Goal: Communication & Community: Answer question/provide support

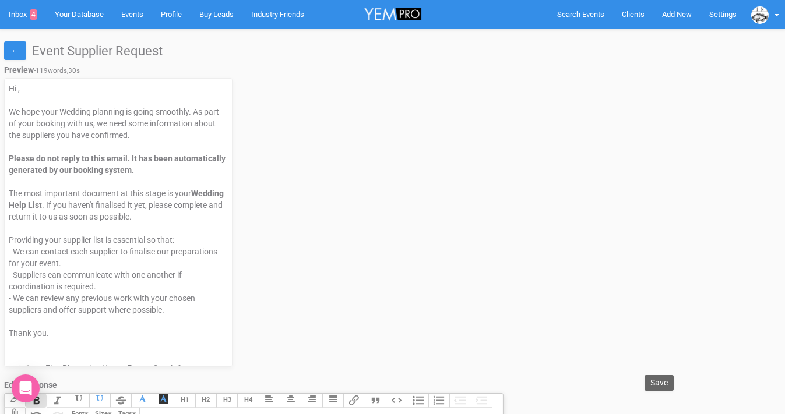
select select
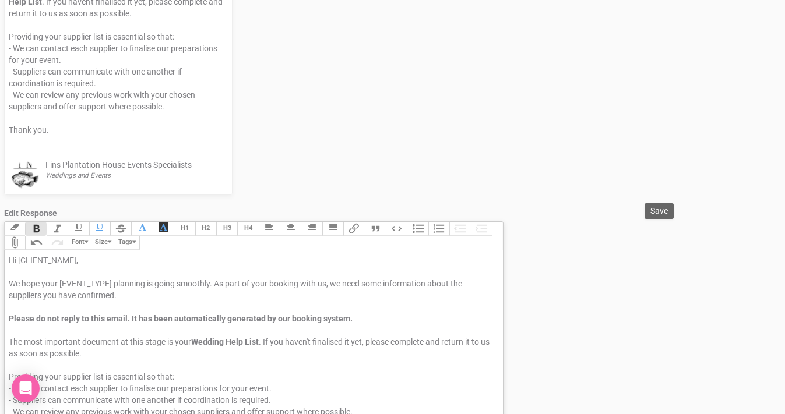
scroll to position [193, 0]
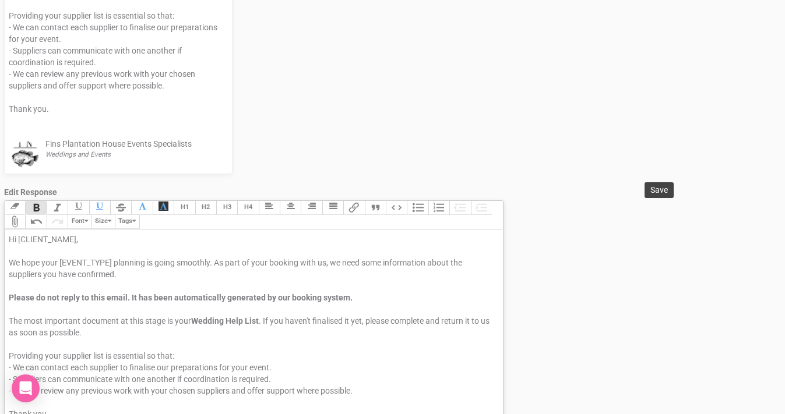
click at [650, 189] on span "Save" at bounding box center [658, 189] width 17 height 9
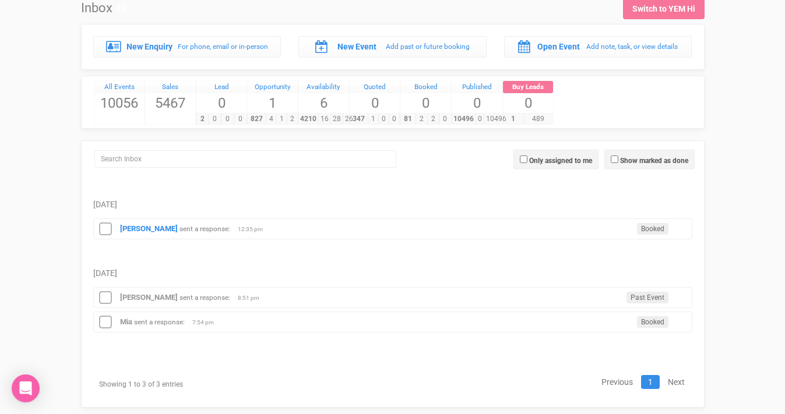
scroll to position [62, 0]
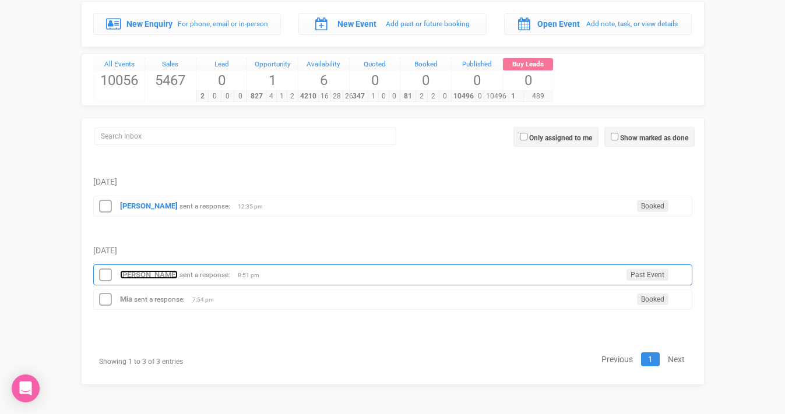
click at [152, 272] on strong "[PERSON_NAME]" at bounding box center [149, 274] width 58 height 9
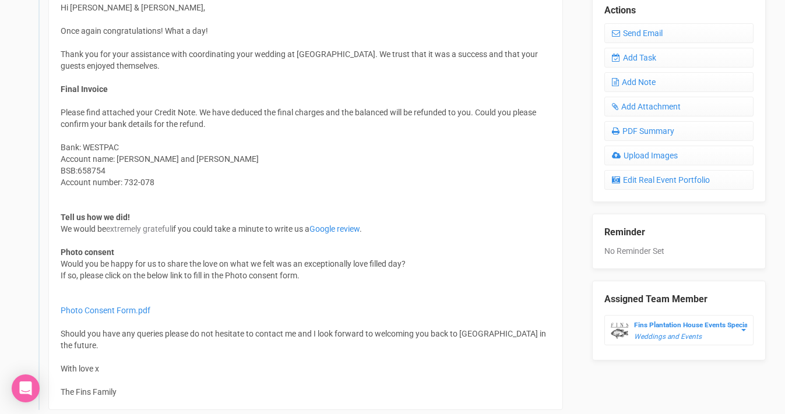
scroll to position [482, 0]
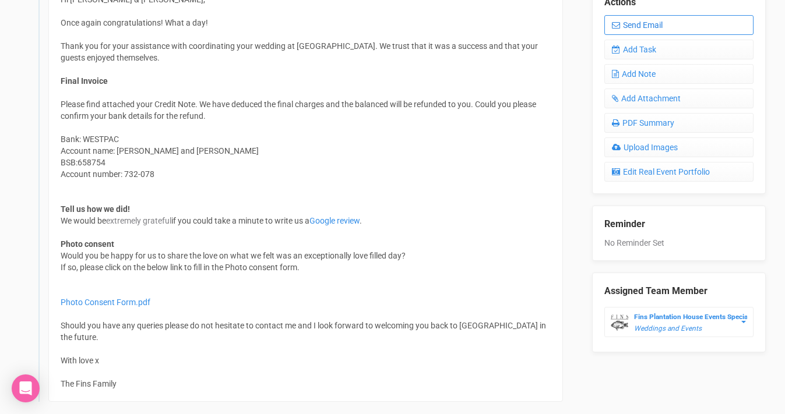
click at [652, 16] on link "Send Email" at bounding box center [678, 25] width 149 height 20
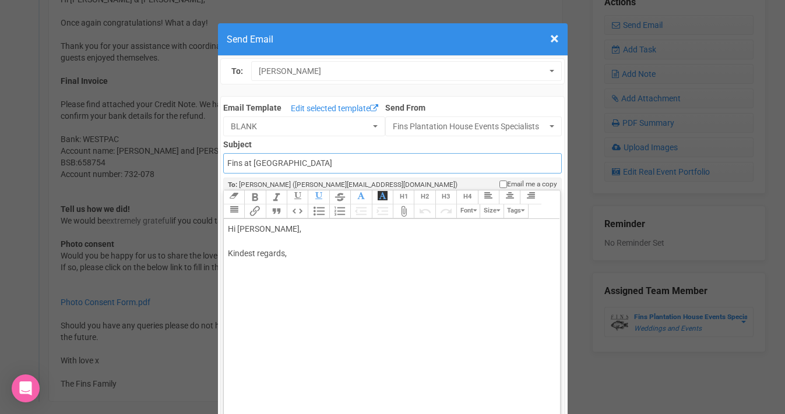
click at [228, 162] on input "Fins at [GEOGRAPHIC_DATA]" at bounding box center [392, 163] width 339 height 20
click at [343, 163] on input "Accounts - Fins at [GEOGRAPHIC_DATA]" at bounding box center [392, 163] width 339 height 20
type input "Accounts - Fins at [GEOGRAPHIC_DATA] - Final account + feedback"
drag, startPoint x: 305, startPoint y: 228, endPoint x: 270, endPoint y: 228, distance: 35.5
click at [270, 228] on div "Hi [PERSON_NAME], Kindest regards," at bounding box center [390, 253] width 324 height 61
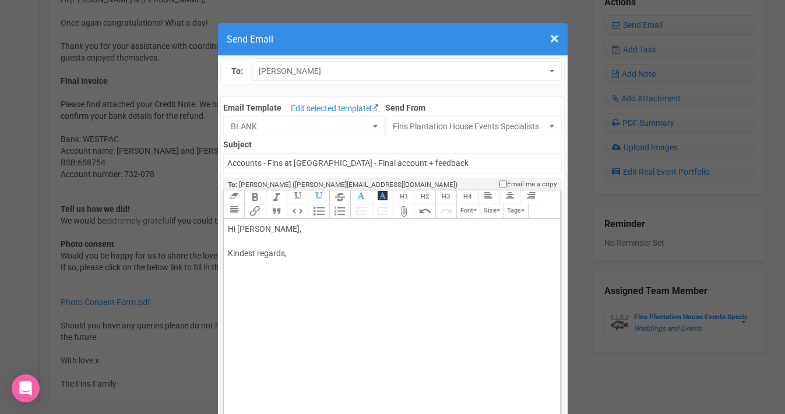
click at [248, 242] on div "Hi [PERSON_NAME], Kindest regards," at bounding box center [390, 253] width 324 height 61
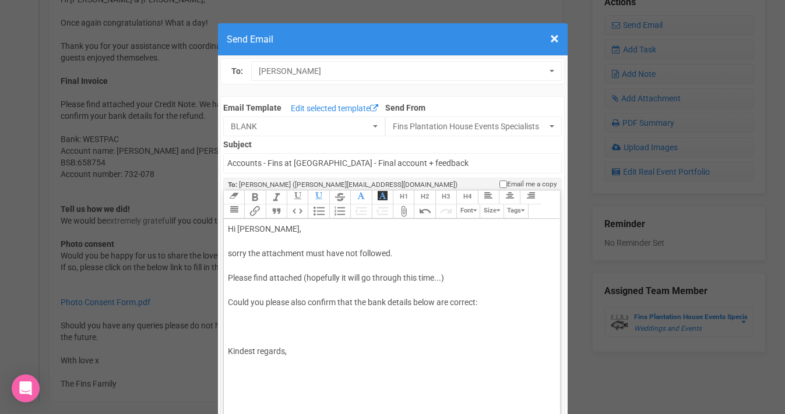
paste trix-editor "<div>Hi [PERSON_NAME],<br><br>sorry the attachment must have not followed.<br><…"
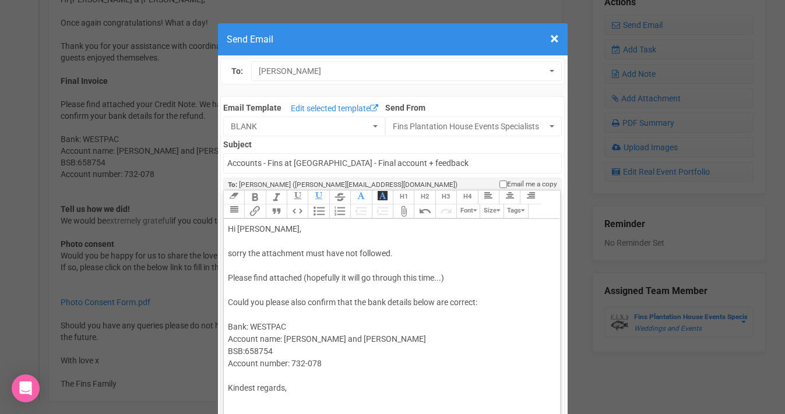
click at [259, 352] on span "Account name: [PERSON_NAME] and [PERSON_NAME] BSB:658754 Account number: 732-078" at bounding box center [327, 351] width 198 height 34
click at [245, 350] on span "Account name: [PERSON_NAME] and [PERSON_NAME] BSB:658 754 Account number: 732-0…" at bounding box center [327, 351] width 198 height 34
click at [310, 364] on span "Account name: [PERSON_NAME] and [PERSON_NAME] BSB: 658 754 Account number: 732-…" at bounding box center [327, 351] width 198 height 34
click at [348, 279] on div "Hi [PERSON_NAME], sorry the attachment must have not followed. Please find atta…" at bounding box center [390, 321] width 324 height 196
click at [244, 293] on div "Hi [PERSON_NAME], sorry the attachment must have not followed. Please find atta…" at bounding box center [390, 321] width 324 height 196
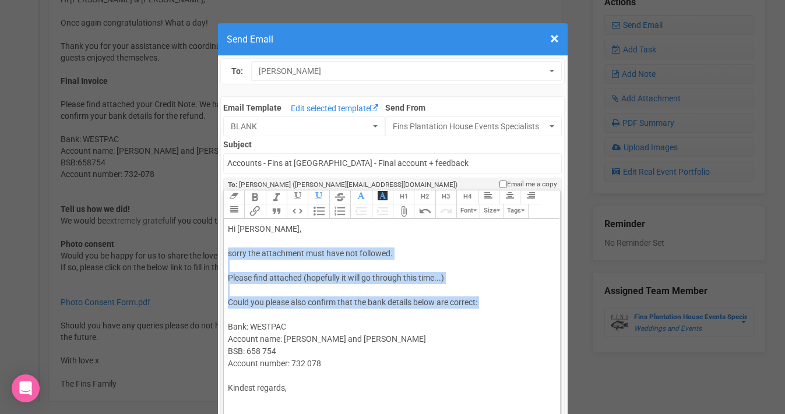
drag, startPoint x: 228, startPoint y: 255, endPoint x: 321, endPoint y: 316, distance: 111.4
click at [321, 316] on div "Hi [PERSON_NAME], sorry the attachment must have not followed. Please find atta…" at bounding box center [390, 321] width 324 height 196
copy div "sorry the attachment must have not followed. Please find attached (hopefully it…"
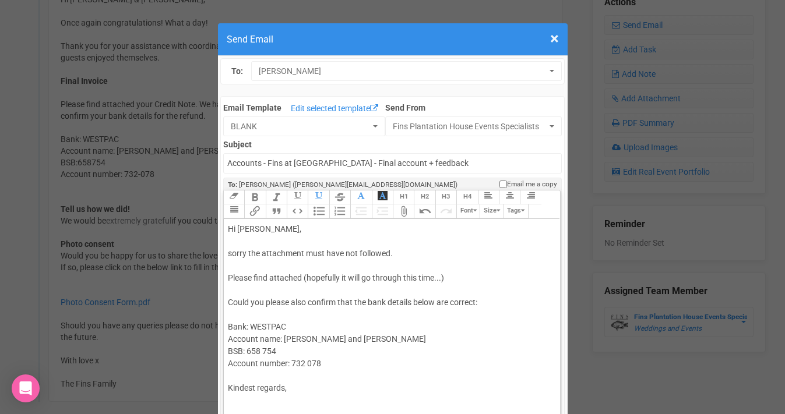
click at [239, 259] on div "Hi [PERSON_NAME], sorry the attachment must have not followed. Please find atta…" at bounding box center [390, 321] width 324 height 196
click at [233, 255] on div "Hi [PERSON_NAME], sorry the attachment must have not followed. Please find atta…" at bounding box center [390, 321] width 324 height 196
click at [248, 255] on div "Hi [PERSON_NAME], Sorry the attachment must have not followed. Please find atta…" at bounding box center [390, 321] width 324 height 196
drag, startPoint x: 350, startPoint y: 279, endPoint x: 402, endPoint y: 280, distance: 51.9
click at [402, 280] on div "Hi [PERSON_NAME], Sorry! It looks like the attachment didn't go through last ti…" at bounding box center [390, 321] width 324 height 196
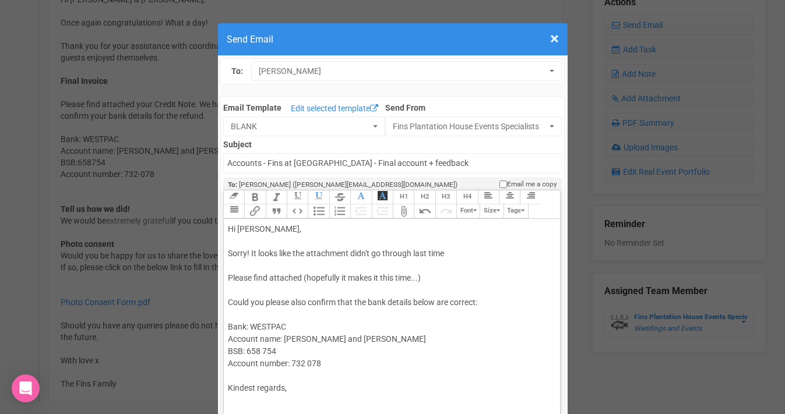
click at [237, 294] on div "Hi [PERSON_NAME], Sorry! It looks like the attachment didn't go through last ti…" at bounding box center [390, 321] width 324 height 196
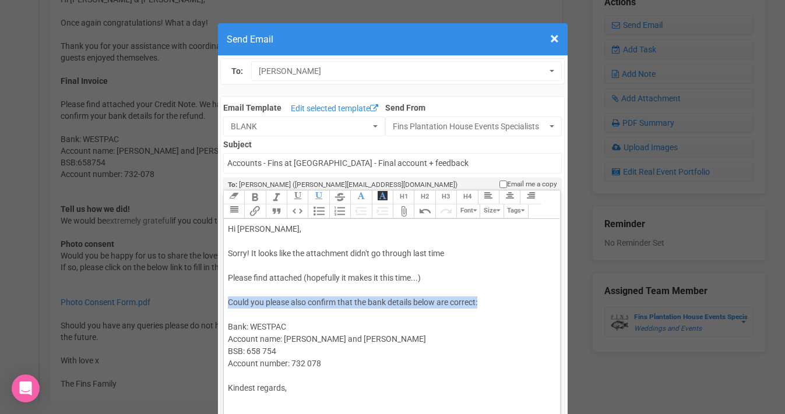
drag, startPoint x: 229, startPoint y: 301, endPoint x: 503, endPoint y: 300, distance: 273.9
click at [503, 300] on div "Hi [PERSON_NAME], Sorry! It looks like the attachment didn't go through last ti…" at bounding box center [390, 321] width 324 height 196
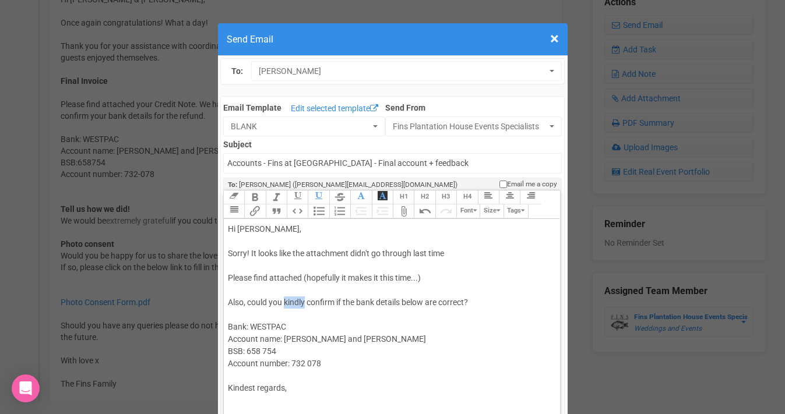
drag, startPoint x: 306, startPoint y: 302, endPoint x: 285, endPoint y: 302, distance: 21.0
click at [285, 302] on div "Hi [PERSON_NAME], Sorry! It looks like the attachment didn't go through last ti…" at bounding box center [390, 321] width 324 height 196
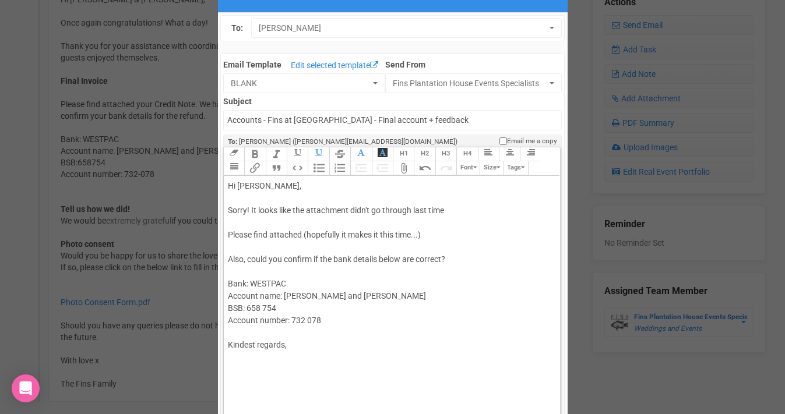
scroll to position [63, 0]
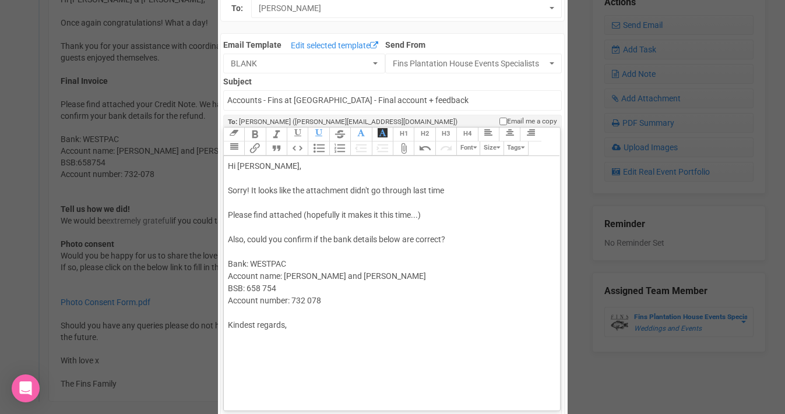
click at [259, 325] on div "Hi [PERSON_NAME], Sorry! It looks like the attachment didn't go through last ti…" at bounding box center [390, 258] width 324 height 196
click at [249, 347] on div "Hi [PERSON_NAME], Sorry! It looks like the attachment didn't go through last ti…" at bounding box center [390, 258] width 324 height 196
type trix-editor "<div>Hi [PERSON_NAME],<br><br>Sorry! It looks like the attachment didn't go thr…"
click at [237, 225] on div "Hi [PERSON_NAME], Sorry! It looks like the attachment didn't go through last ti…" at bounding box center [390, 264] width 324 height 208
click at [403, 151] on button "Attach Files" at bounding box center [403, 149] width 21 height 14
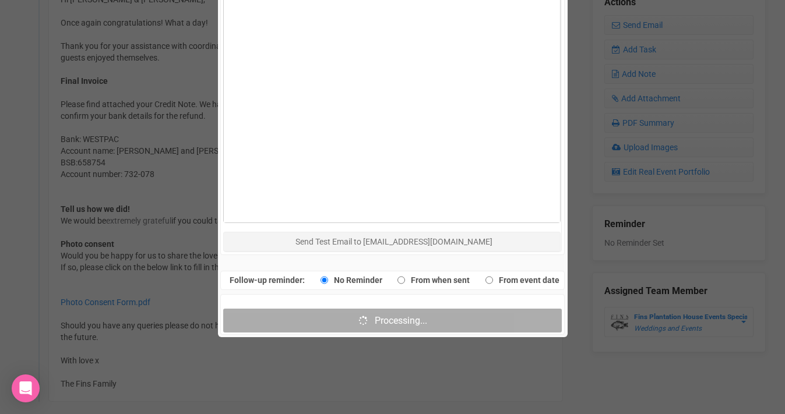
scroll to position [663, 0]
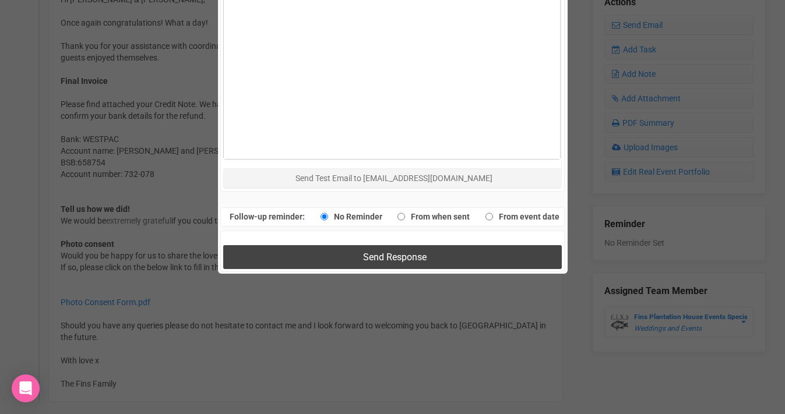
click at [377, 256] on span "Send Response" at bounding box center [395, 257] width 64 height 11
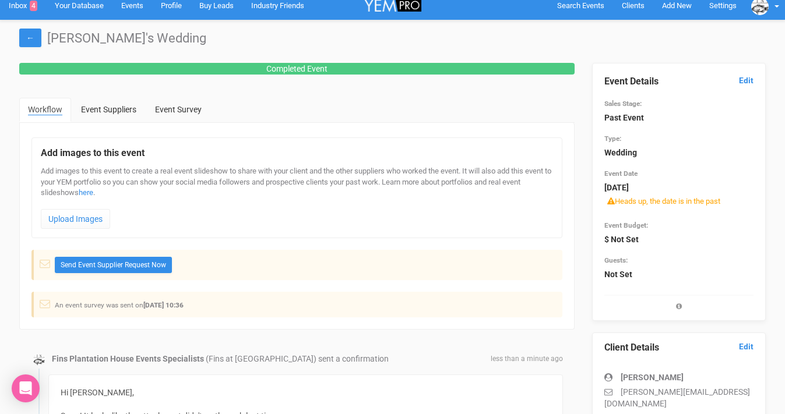
scroll to position [0, 0]
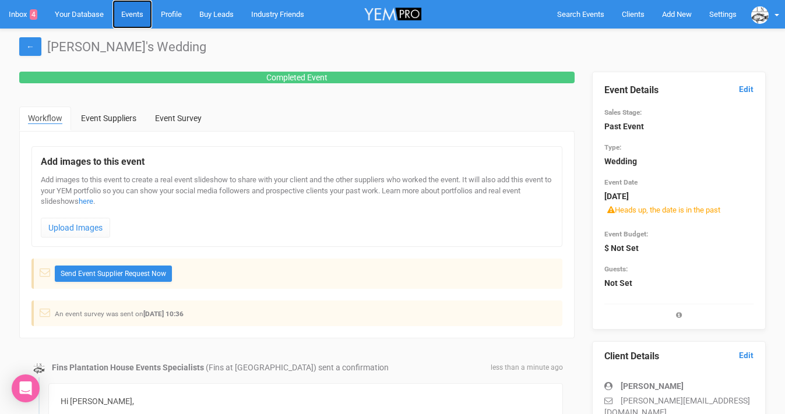
click at [139, 17] on link "Events" at bounding box center [132, 14] width 40 height 29
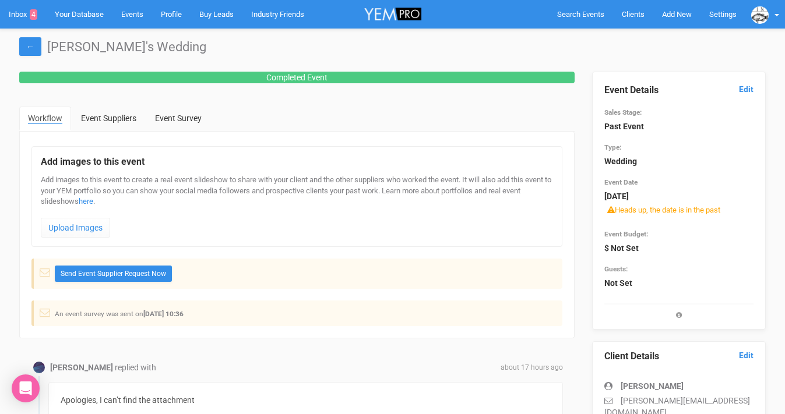
scroll to position [482, 0]
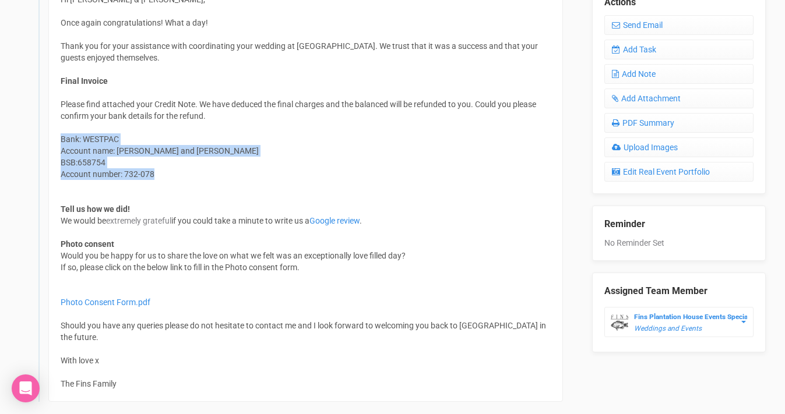
drag, startPoint x: 61, startPoint y: 139, endPoint x: 159, endPoint y: 174, distance: 103.8
click at [159, 174] on div "Please find attached your Credit Note. We have deduced the final charges and th…" at bounding box center [306, 185] width 490 height 175
copy div "Bank: WESTPAC Account name: Ashleigh and Adam Kable BSB:658754 Account number: …"
